Goal: Information Seeking & Learning: Learn about a topic

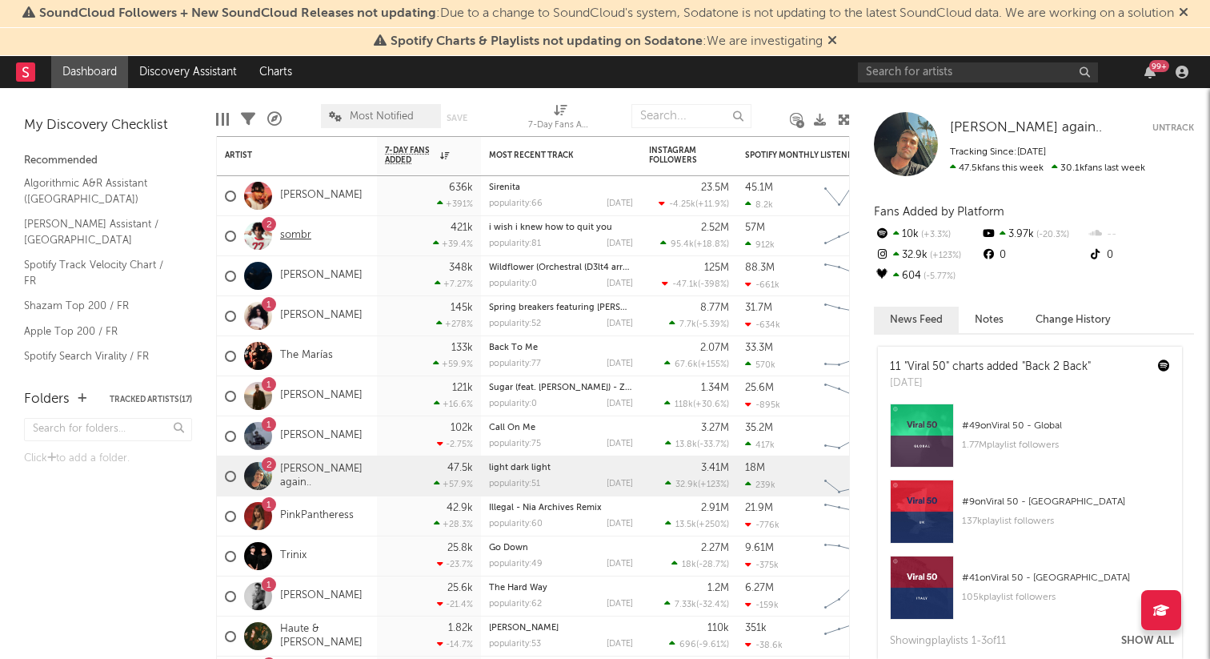
click at [291, 236] on link "sombr" at bounding box center [295, 236] width 31 height 14
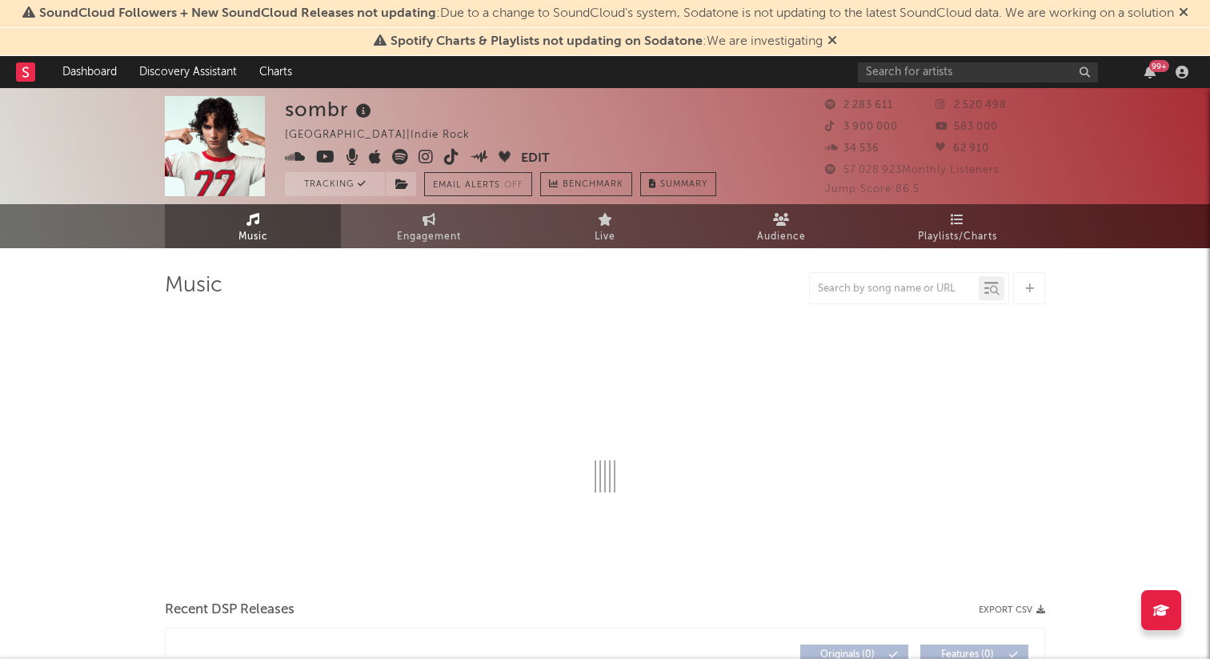
select select "6m"
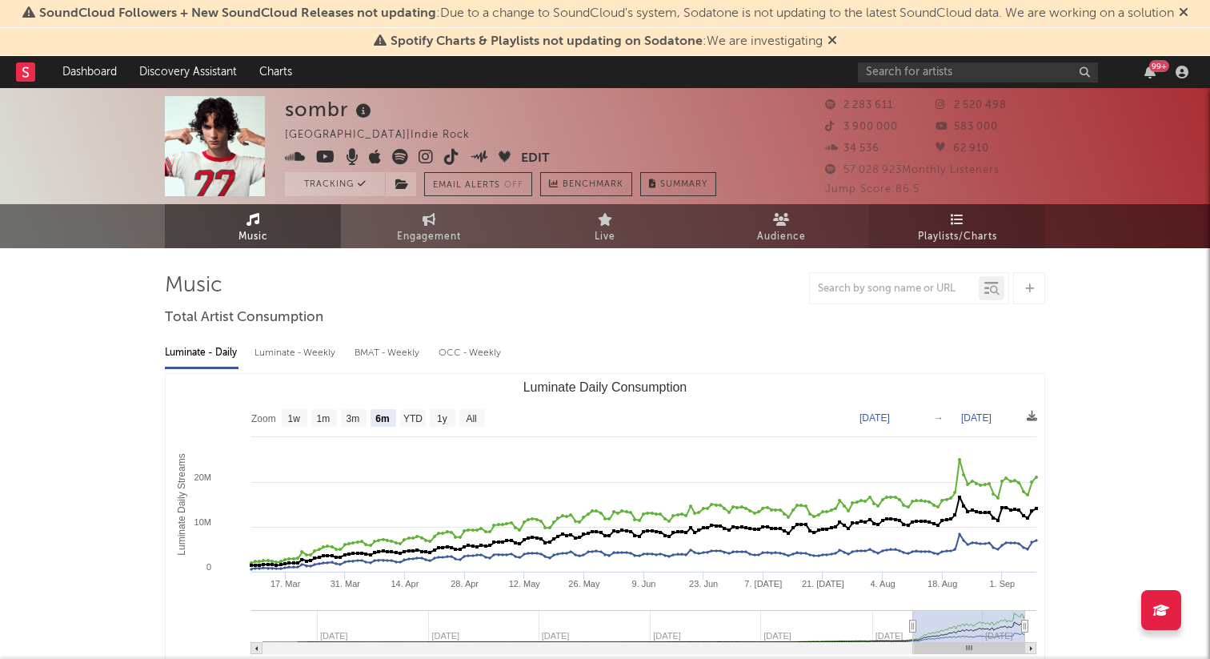
click at [946, 209] on link "Playlists/Charts" at bounding box center [957, 226] width 176 height 44
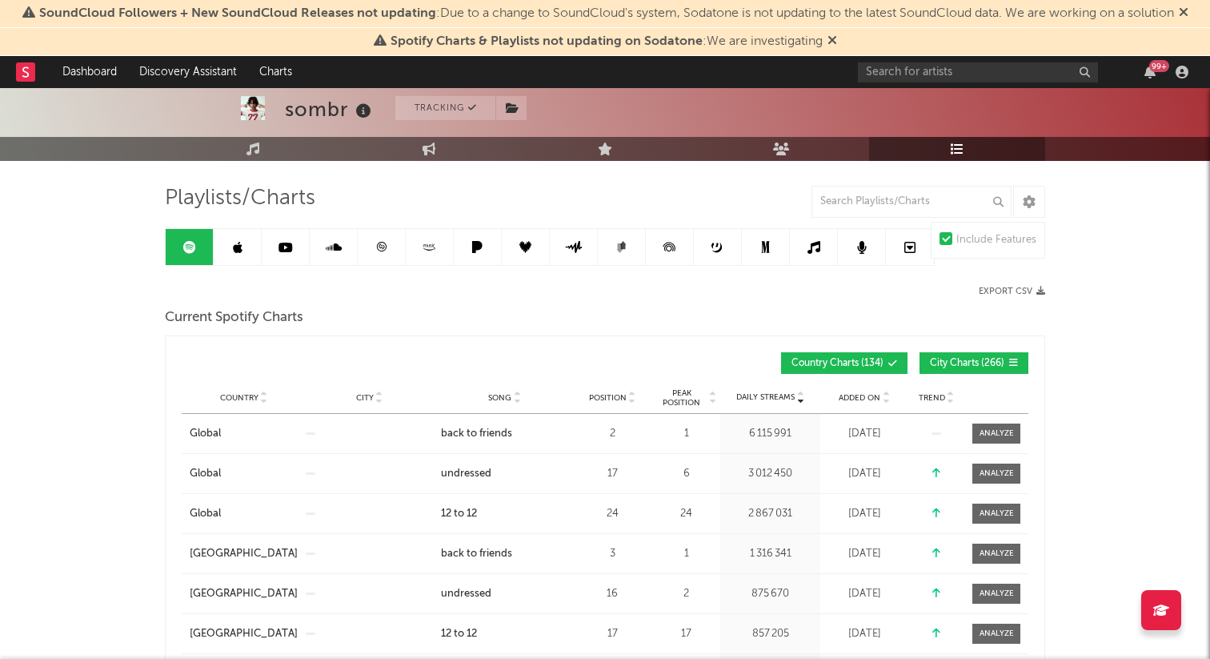
scroll to position [111, 0]
